Goal: Information Seeking & Learning: Learn about a topic

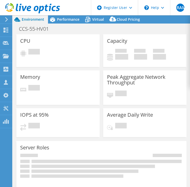
select select "USD"
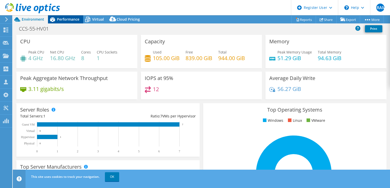
click at [65, 22] on div "Performance" at bounding box center [65, 19] width 35 height 8
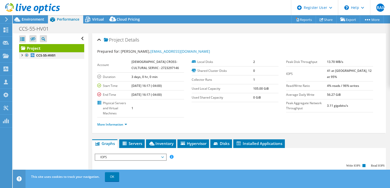
click at [21, 55] on div at bounding box center [21, 54] width 5 height 5
click at [25, 68] on div at bounding box center [24, 66] width 5 height 5
click at [27, 74] on div at bounding box center [26, 73] width 5 height 5
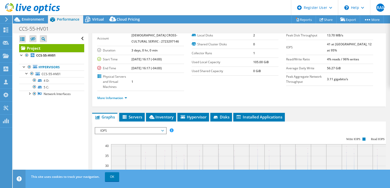
scroll to position [26, 0]
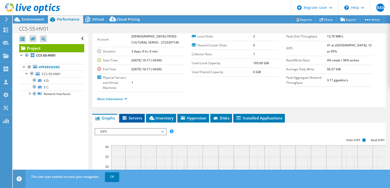
click at [129, 116] on span "Servers" at bounding box center [132, 118] width 20 height 5
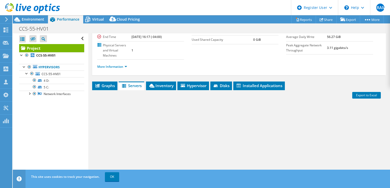
scroll to position [77, 0]
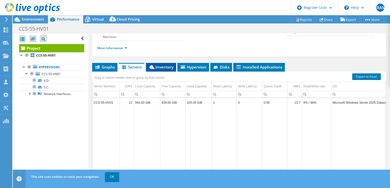
click at [157, 65] on li "Inventory" at bounding box center [161, 67] width 30 height 9
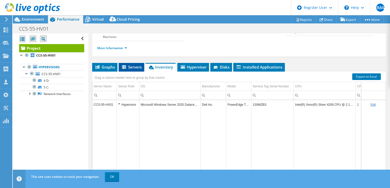
click at [130, 65] on span "Servers" at bounding box center [131, 67] width 20 height 5
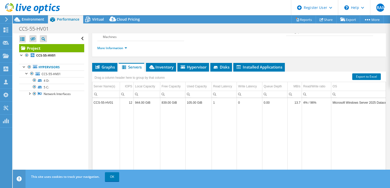
click at [190, 48] on div "More Information" at bounding box center [239, 48] width 284 height 14
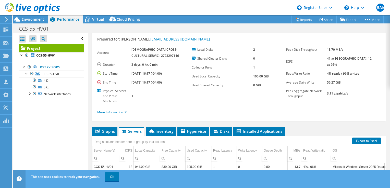
scroll to position [0, 0]
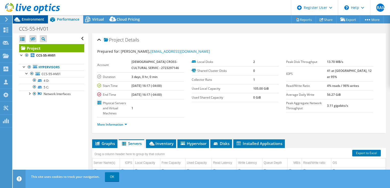
click at [27, 21] on span "Environment" at bounding box center [33, 19] width 22 height 5
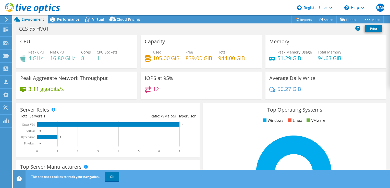
click at [190, 128] on div "Top Operating Systems Windows Linux VMware 100.0% Windows Server 2025" at bounding box center [294, 164] width 183 height 122
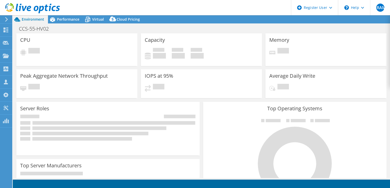
select select "USD"
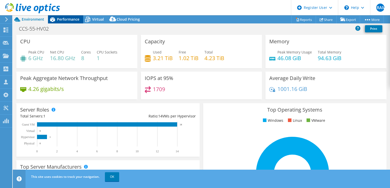
click at [68, 23] on div "Performance" at bounding box center [65, 19] width 35 height 8
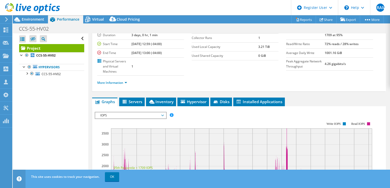
scroll to position [77, 0]
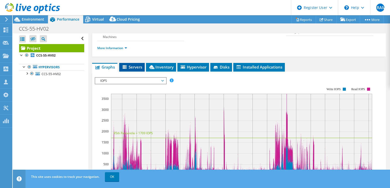
click at [138, 65] on span "Servers" at bounding box center [132, 67] width 20 height 5
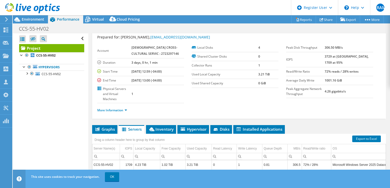
scroll to position [0, 0]
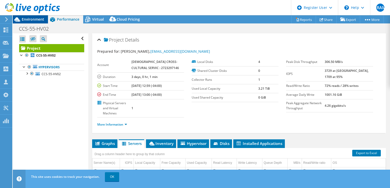
click at [39, 17] on span "Environment" at bounding box center [33, 19] width 22 height 5
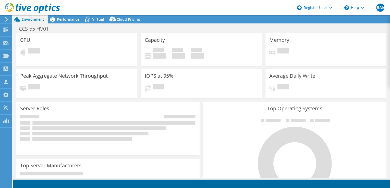
select select "USD"
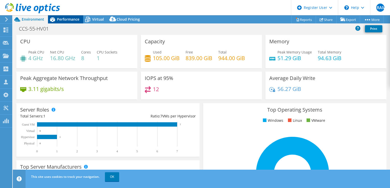
click at [65, 22] on div "Performance" at bounding box center [65, 19] width 35 height 8
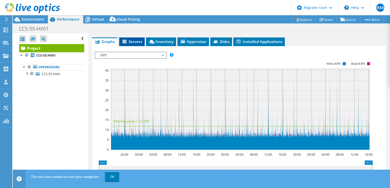
click at [137, 39] on span "Servers" at bounding box center [132, 41] width 20 height 5
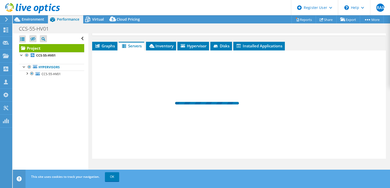
scroll to position [92, 0]
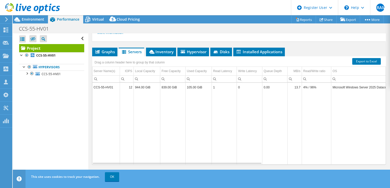
click at [275, 29] on div "CCS-55-HV01 Print" at bounding box center [201, 28] width 377 height 9
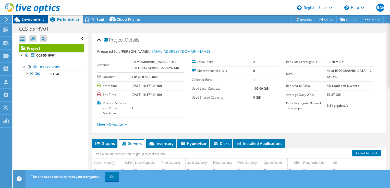
click at [40, 21] on span "Environment" at bounding box center [33, 19] width 22 height 5
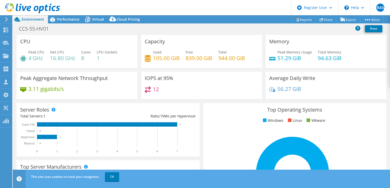
click at [248, 102] on div "Top Operating Systems Windows Linux VMware 100.0% Windows Server 2025" at bounding box center [294, 165] width 187 height 126
click at [70, 18] on span "Performance" at bounding box center [68, 19] width 22 height 5
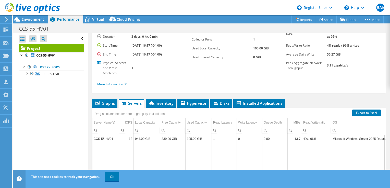
scroll to position [92, 0]
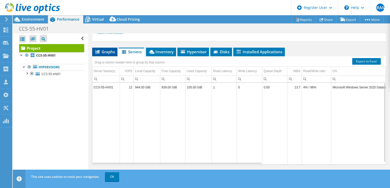
click at [94, 48] on li "Graphs" at bounding box center [104, 52] width 25 height 9
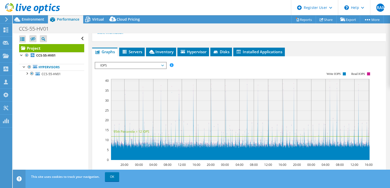
click at [157, 65] on rect at bounding box center [234, 116] width 278 height 102
click at [153, 63] on span "IOPS" at bounding box center [131, 66] width 66 height 6
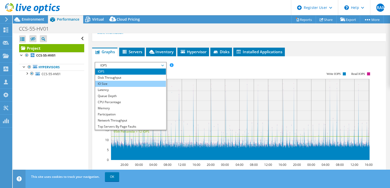
click at [138, 81] on li "IO Size" at bounding box center [130, 84] width 71 height 6
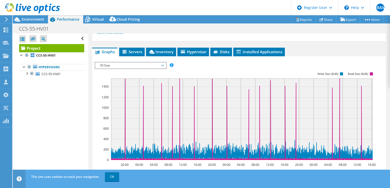
click at [143, 63] on span "IO Size" at bounding box center [131, 66] width 66 height 6
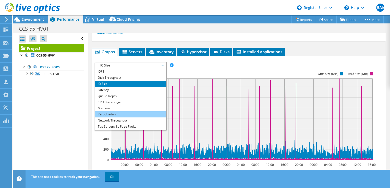
scroll to position [18, 0]
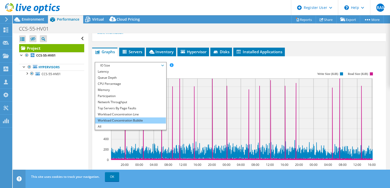
click at [135, 118] on li "Workload Concentration Bubble" at bounding box center [130, 121] width 71 height 6
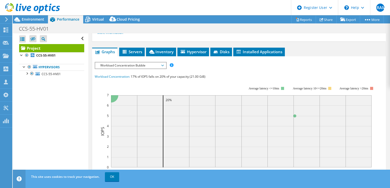
click at [145, 63] on span "Workload Concentration Bubble" at bounding box center [131, 66] width 66 height 6
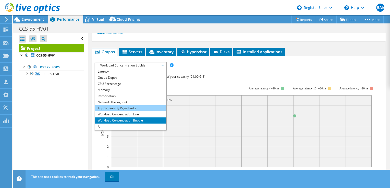
scroll to position [0, 0]
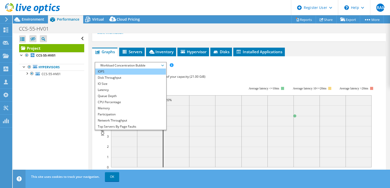
click at [133, 69] on li "IOPS" at bounding box center [130, 72] width 71 height 6
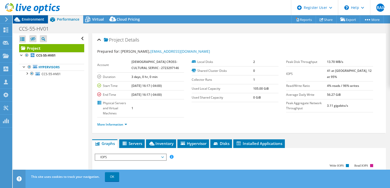
click at [41, 19] on span "Environment" at bounding box center [33, 19] width 22 height 5
